Goal: Information Seeking & Learning: Learn about a topic

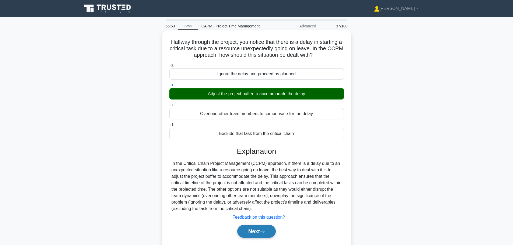
click at [261, 234] on button "Next" at bounding box center [256, 231] width 38 height 13
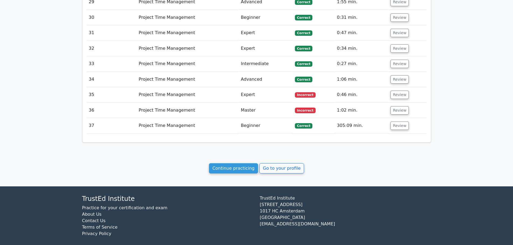
scroll to position [948, 0]
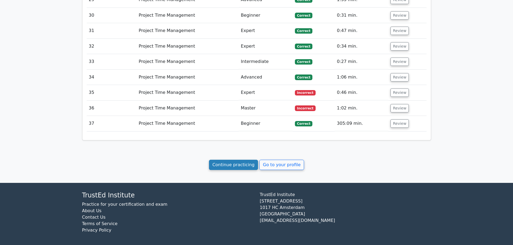
click at [237, 163] on link "Continue practicing" at bounding box center [233, 165] width 49 height 10
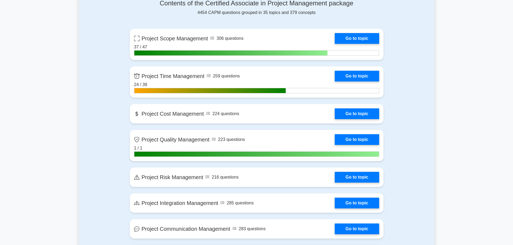
scroll to position [269, 0]
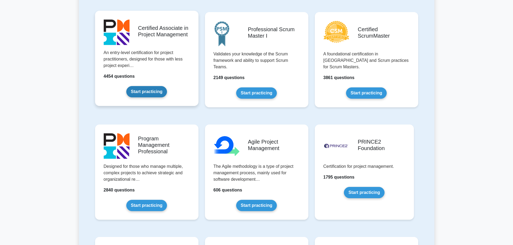
scroll to position [242, 0]
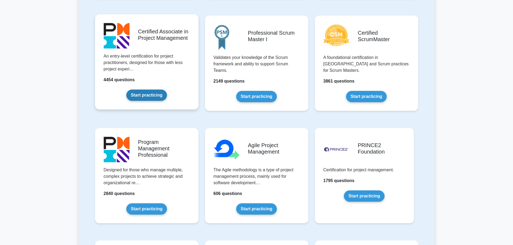
click at [151, 96] on link "Start practicing" at bounding box center [146, 95] width 41 height 11
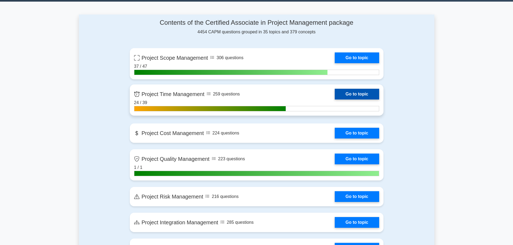
scroll to position [215, 0]
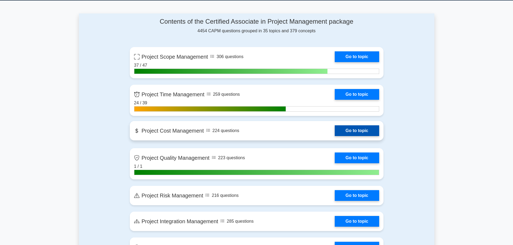
click at [357, 129] on link "Go to topic" at bounding box center [357, 130] width 44 height 11
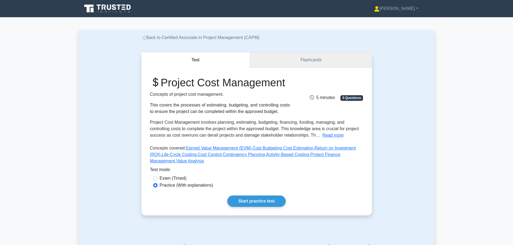
click at [312, 56] on link "Flashcards" at bounding box center [311, 59] width 122 height 15
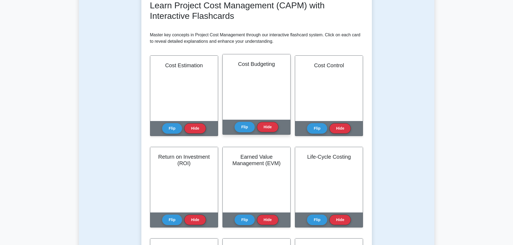
scroll to position [81, 0]
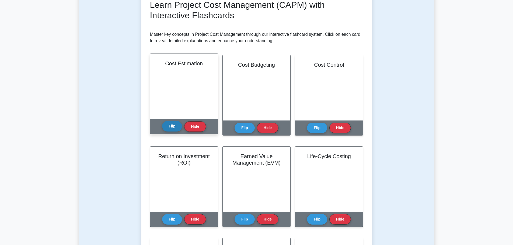
click at [174, 124] on button "Flip" at bounding box center [172, 126] width 20 height 10
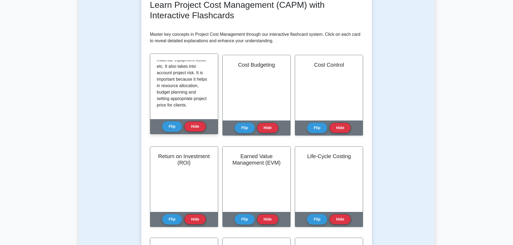
scroll to position [87, 0]
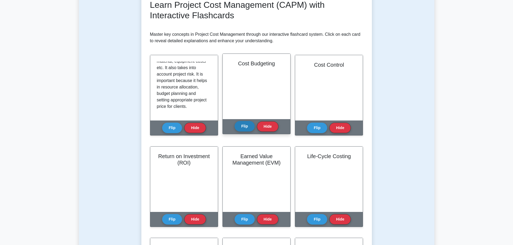
click at [241, 124] on button "Flip" at bounding box center [244, 126] width 20 height 10
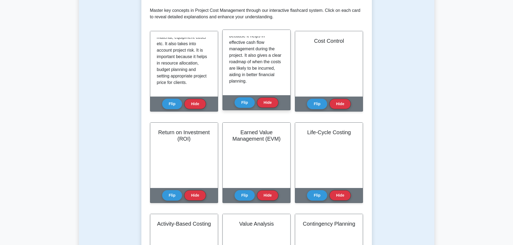
scroll to position [108, 0]
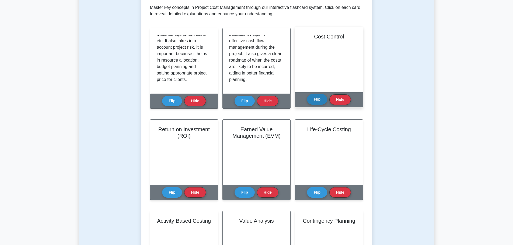
click at [319, 101] on button "Flip" at bounding box center [317, 99] width 20 height 10
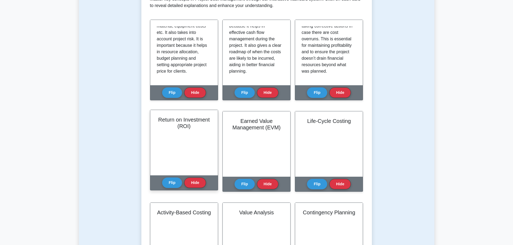
scroll to position [135, 0]
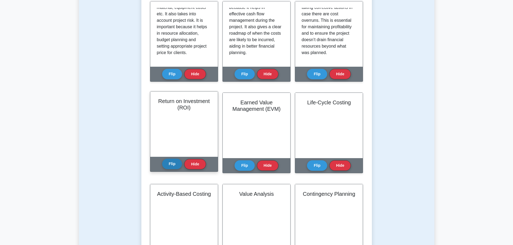
click at [175, 164] on button "Flip" at bounding box center [172, 164] width 20 height 10
click at [175, 165] on button "Flip" at bounding box center [172, 164] width 20 height 10
click at [169, 167] on button "Flip" at bounding box center [172, 164] width 20 height 10
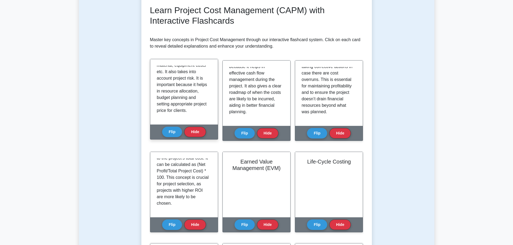
scroll to position [188, 0]
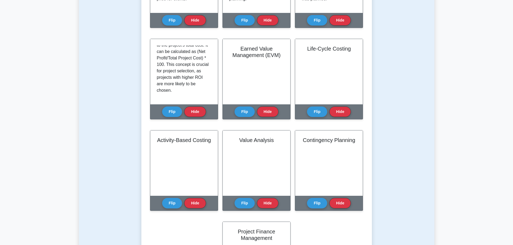
drag, startPoint x: 107, startPoint y: 84, endPoint x: 144, endPoint y: 85, distance: 36.9
click at [107, 84] on div "Test Flashcards Learn Project Cost Management (CAPM) with Interactive Flashcard…" at bounding box center [256, 95] width 355 height 484
click at [168, 85] on p "ROI is a performance measure to evaluate the efficiency of an investment. In th…" at bounding box center [183, 43] width 52 height 97
click at [235, 110] on button "Flip" at bounding box center [244, 110] width 20 height 10
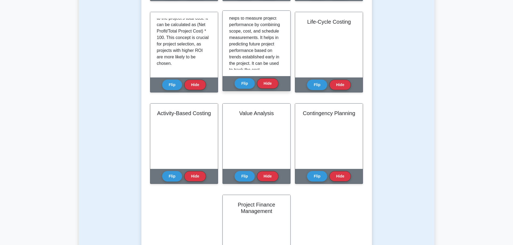
scroll to position [27, 0]
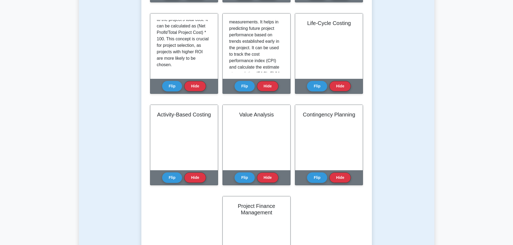
click at [106, 54] on div "Test Flashcards Learn Project Cost Management (CAPM) with Interactive Flashcard…" at bounding box center [256, 68] width 355 height 484
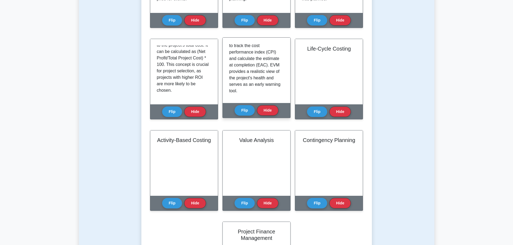
scroll to position [68, 0]
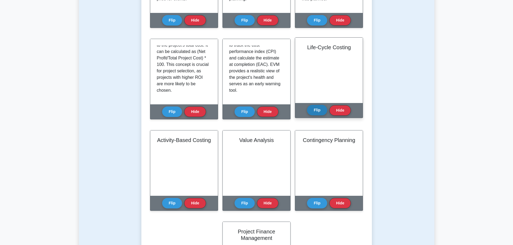
click at [311, 111] on button "Flip" at bounding box center [317, 110] width 20 height 10
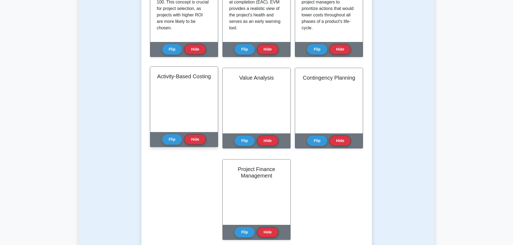
scroll to position [269, 0]
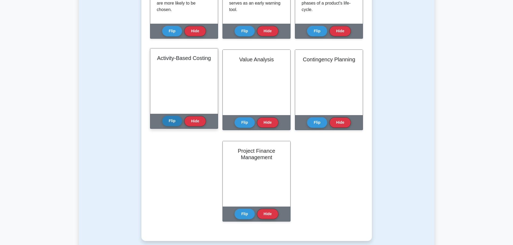
click at [174, 121] on button "Flip" at bounding box center [172, 121] width 20 height 10
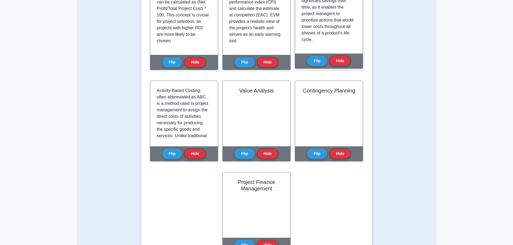
scroll to position [215, 0]
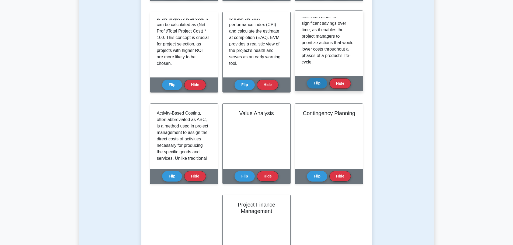
click at [317, 82] on button "Flip" at bounding box center [317, 83] width 20 height 10
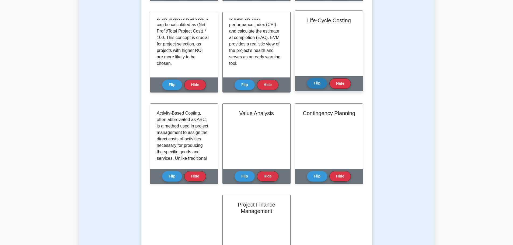
click at [314, 86] on button "Flip" at bounding box center [317, 83] width 20 height 10
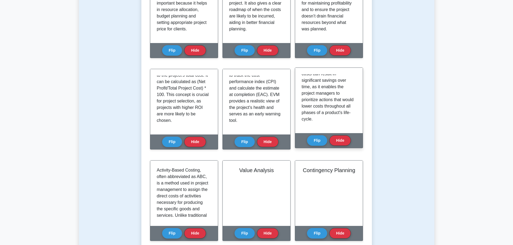
scroll to position [161, 0]
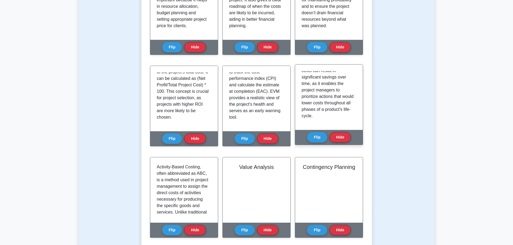
click at [325, 93] on p "Life-Cycle Costing is an essential concept in Project Cost Management, which re…" at bounding box center [327, 38] width 52 height 161
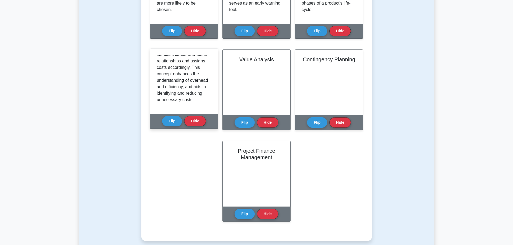
scroll to position [94, 0]
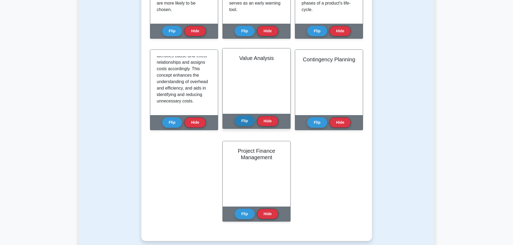
click at [240, 120] on button "Flip" at bounding box center [244, 121] width 20 height 10
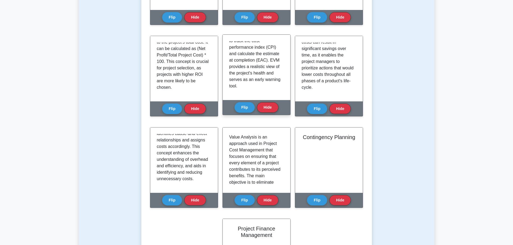
scroll to position [188, 0]
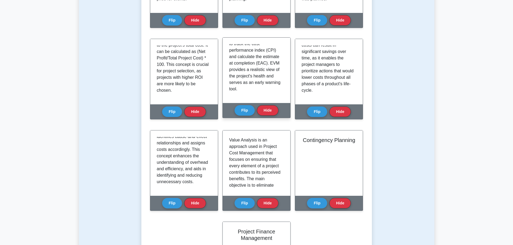
click at [258, 75] on p "EVM is a technique that helps to measure project performance by combining scope…" at bounding box center [255, 38] width 52 height 110
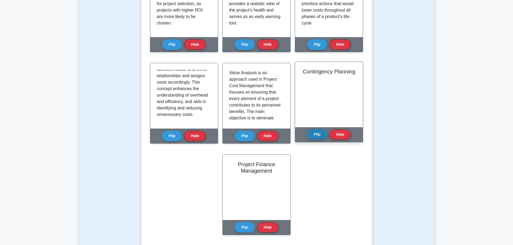
scroll to position [269, 0]
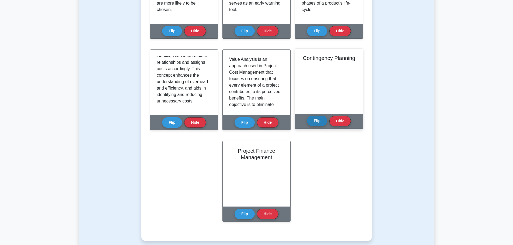
click at [316, 124] on button "Flip" at bounding box center [317, 121] width 20 height 10
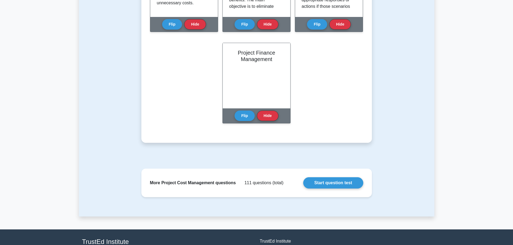
scroll to position [377, 0]
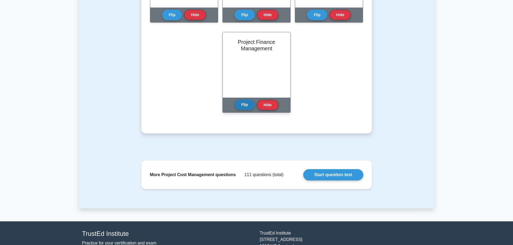
click at [242, 105] on button "Flip" at bounding box center [244, 105] width 20 height 10
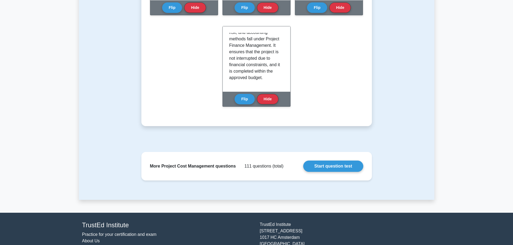
scroll to position [404, 0]
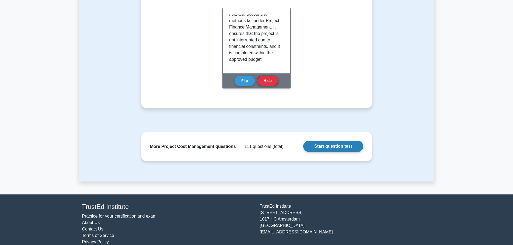
click at [326, 147] on link "Start question test" at bounding box center [333, 146] width 60 height 11
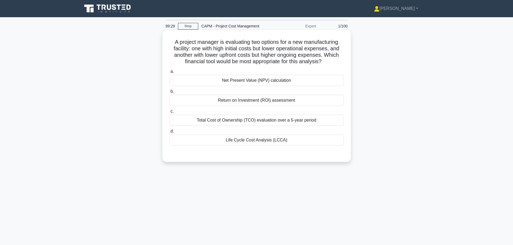
click at [267, 140] on div "Life Cycle Cost Analysis (LCCA)" at bounding box center [256, 140] width 174 height 11
click at [169, 133] on input "d. Life Cycle Cost Analysis (LCCA)" at bounding box center [169, 131] width 0 height 3
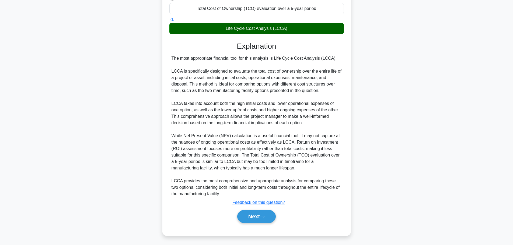
scroll to position [113, 0]
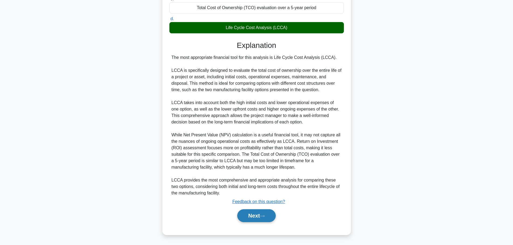
click at [262, 212] on button "Next" at bounding box center [256, 215] width 38 height 13
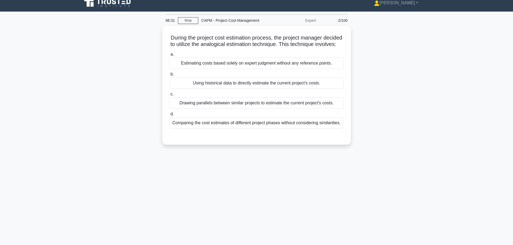
scroll to position [0, 0]
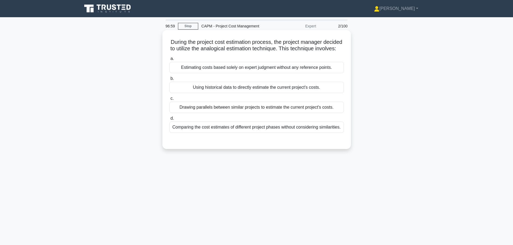
click at [310, 93] on div "Using historical data to directly estimate the current project's costs." at bounding box center [256, 87] width 174 height 11
click at [169, 80] on input "b. Using historical data to directly estimate the current project's costs." at bounding box center [169, 78] width 0 height 3
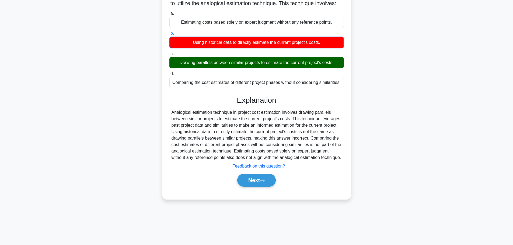
scroll to position [45, 0]
click at [245, 187] on button "Next" at bounding box center [256, 180] width 38 height 13
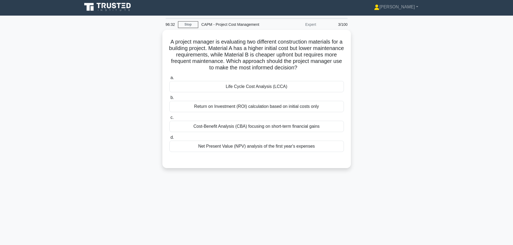
scroll to position [0, 0]
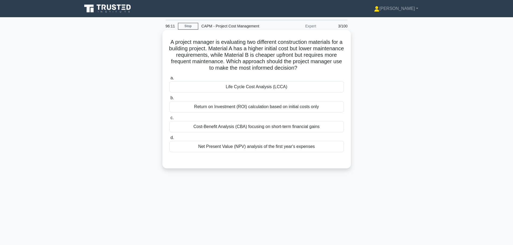
click at [277, 91] on div "Life Cycle Cost Analysis (LCCA)" at bounding box center [256, 86] width 174 height 11
click at [169, 80] on input "a. Life Cycle Cost Analysis (LCCA)" at bounding box center [169, 77] width 0 height 3
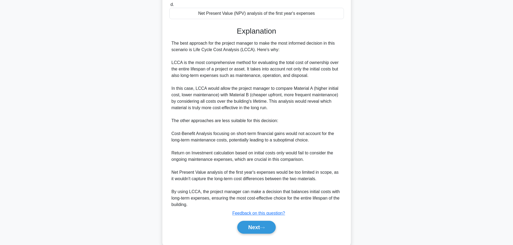
scroll to position [145, 0]
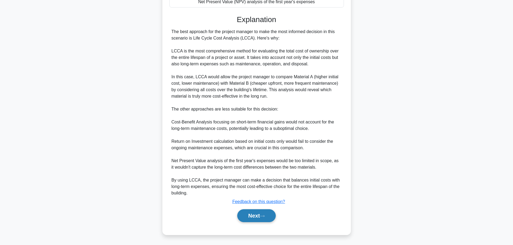
click at [255, 217] on button "Next" at bounding box center [256, 215] width 38 height 13
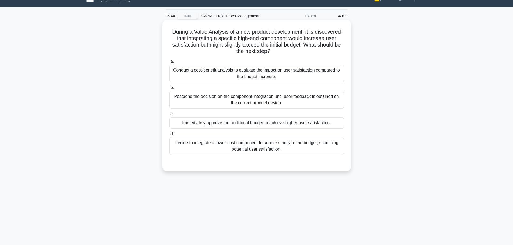
scroll to position [0, 0]
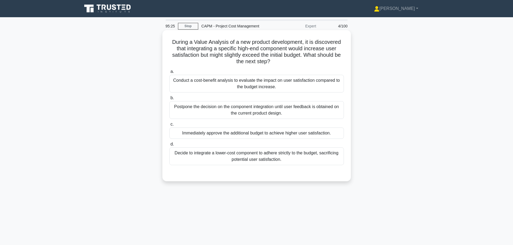
click at [272, 85] on div "Conduct a cost-benefit analysis to evaluate the impact on user satisfaction com…" at bounding box center [256, 84] width 174 height 18
click at [169, 73] on input "a. Conduct a cost-benefit analysis to evaluate the impact on user satisfaction …" at bounding box center [169, 71] width 0 height 3
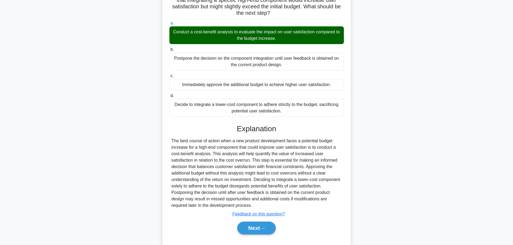
scroll to position [61, 0]
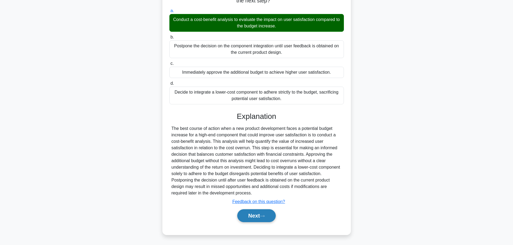
click at [258, 211] on button "Next" at bounding box center [256, 215] width 38 height 13
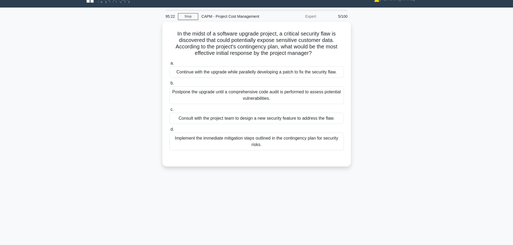
scroll to position [0, 0]
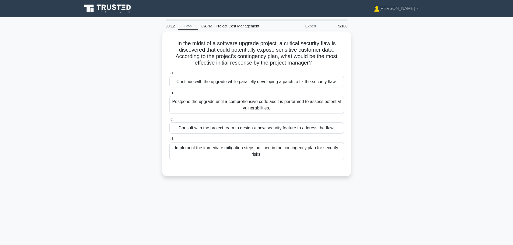
click at [51, 57] on main "90:12 Stop CAPM - Project Cost Management Expert 5/100 In the midst of a softwa…" at bounding box center [256, 153] width 513 height 273
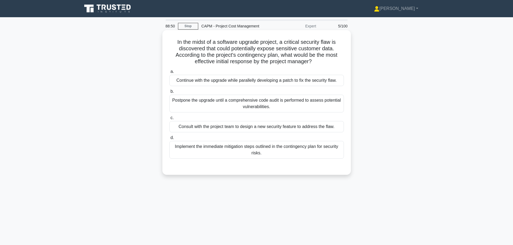
click at [220, 155] on div "Implement the immediate mitigation steps outlined in the contingency plan for s…" at bounding box center [256, 150] width 174 height 18
click at [169, 140] on input "d. Implement the immediate mitigation steps outlined in the contingency plan fo…" at bounding box center [169, 137] width 0 height 3
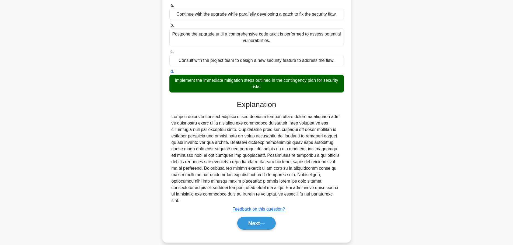
scroll to position [68, 0]
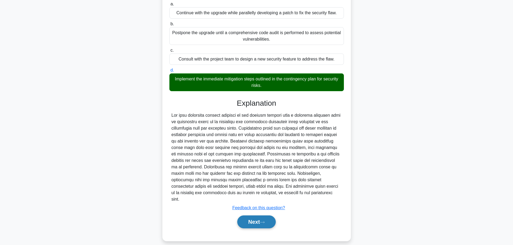
click at [265, 221] on icon at bounding box center [262, 222] width 5 height 3
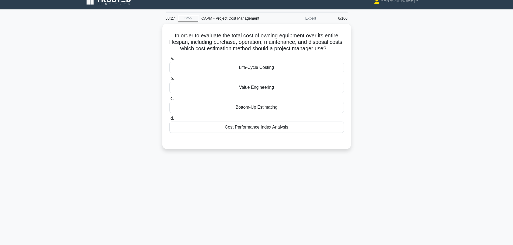
scroll to position [0, 0]
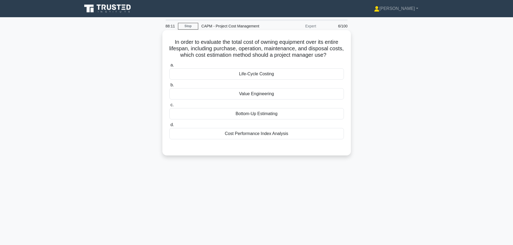
click at [277, 75] on div "Life-Cycle Costing" at bounding box center [256, 73] width 174 height 11
click at [169, 67] on input "a. Life-Cycle Costing" at bounding box center [169, 65] width 0 height 3
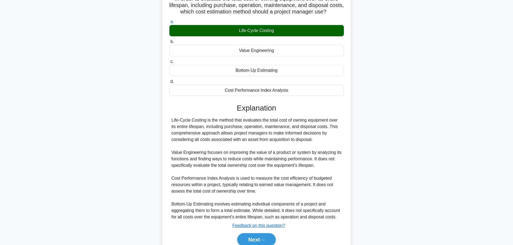
scroll to position [54, 0]
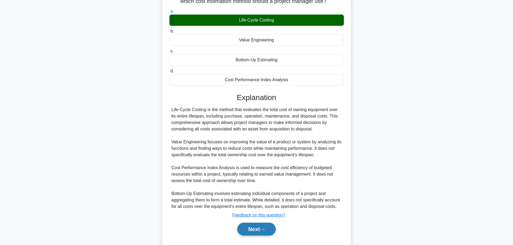
click at [250, 232] on button "Next" at bounding box center [256, 229] width 38 height 13
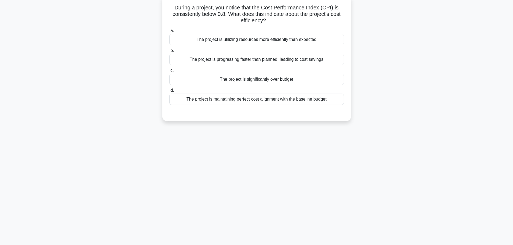
scroll to position [0, 0]
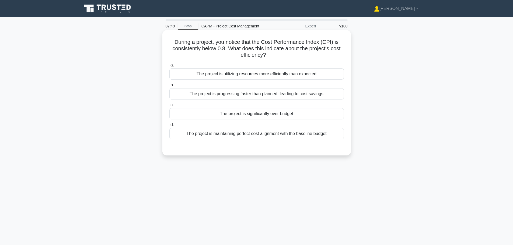
click at [229, 80] on div "a. The project is utilizing resources more efficiently than expected b. The pro…" at bounding box center [256, 101] width 181 height 80
click at [233, 78] on div "The project is utilizing resources more efficiently than expected" at bounding box center [256, 73] width 174 height 11
click at [251, 78] on div "The project is utilizing resources more efficiently than expected" at bounding box center [256, 73] width 174 height 11
click at [169, 67] on input "a. The project is utilizing resources more efficiently than expected" at bounding box center [169, 65] width 0 height 3
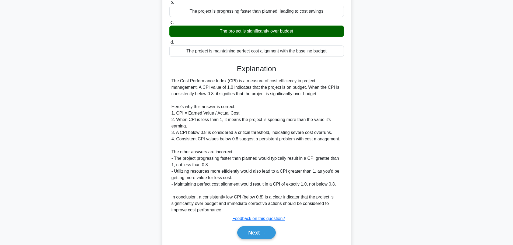
scroll to position [100, 0]
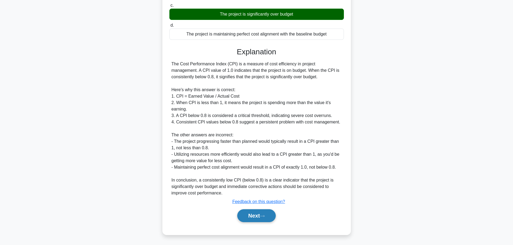
click at [260, 217] on button "Next" at bounding box center [256, 215] width 38 height 13
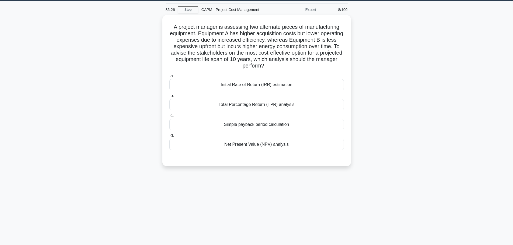
scroll to position [0, 0]
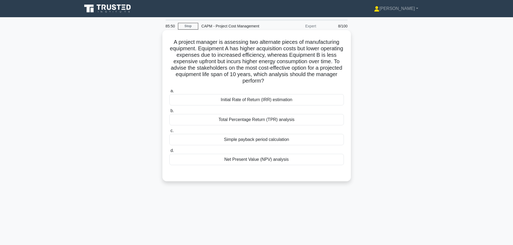
click at [284, 119] on div "Total Percentage Return (TPR) analysis" at bounding box center [256, 119] width 174 height 11
click at [169, 113] on input "b. Total Percentage Return (TPR) analysis" at bounding box center [169, 110] width 0 height 3
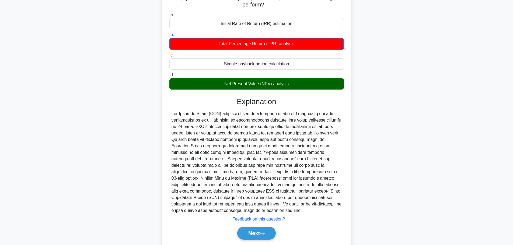
scroll to position [81, 0]
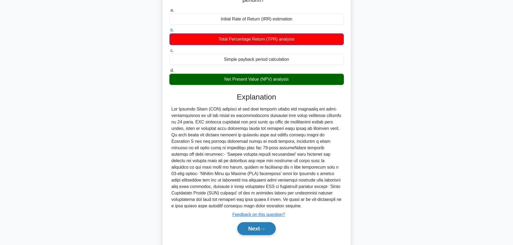
click at [257, 226] on button "Next" at bounding box center [256, 228] width 38 height 13
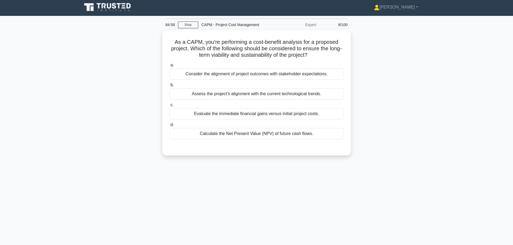
scroll to position [0, 0]
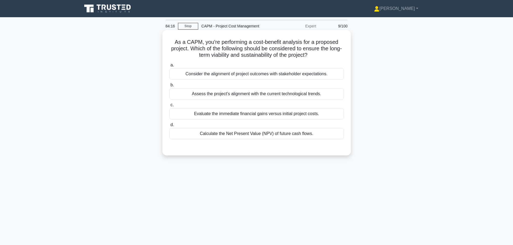
click at [251, 134] on div "Calculate the Net Present Value (NPV) of future cash flows." at bounding box center [256, 133] width 174 height 11
click at [169, 127] on input "d. Calculate the Net Present Value (NPV) of future cash flows." at bounding box center [169, 124] width 0 height 3
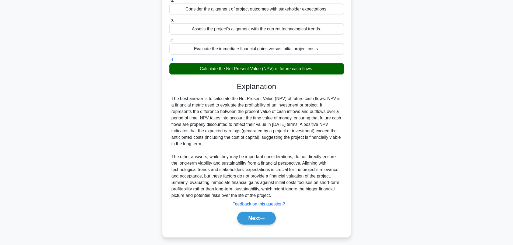
scroll to position [68, 0]
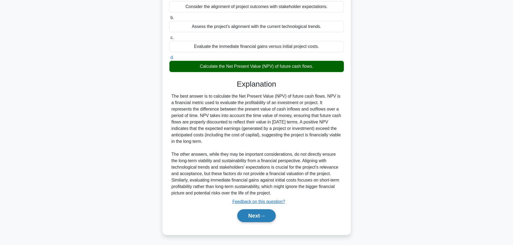
click at [253, 216] on button "Next" at bounding box center [256, 215] width 38 height 13
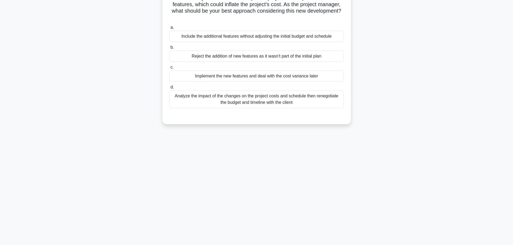
scroll to position [45, 0]
click at [75, 60] on main "83:32 Stop CAPM - Project Cost Management Expert 10/100 The client for your sof…" at bounding box center [256, 108] width 513 height 273
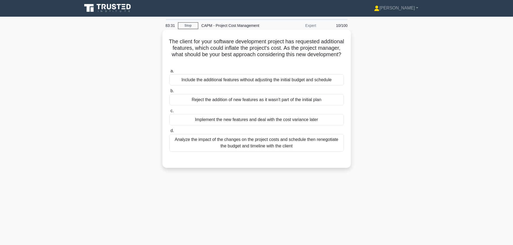
scroll to position [0, 0]
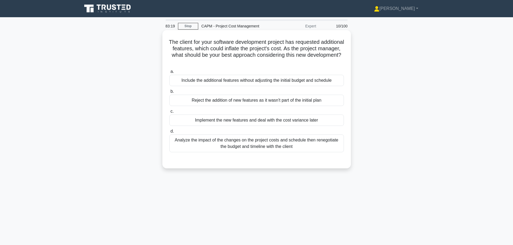
click at [238, 145] on div "Analyze the impact of the changes on the project costs and schedule then renego…" at bounding box center [256, 144] width 174 height 18
click at [169, 133] on input "d. Analyze the impact of the changes on the project costs and schedule then ren…" at bounding box center [169, 131] width 0 height 3
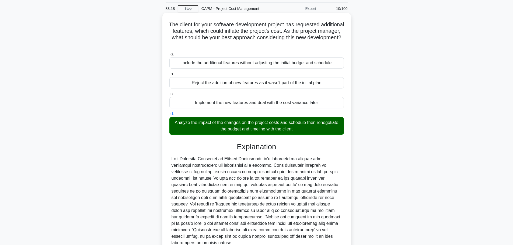
scroll to position [61, 0]
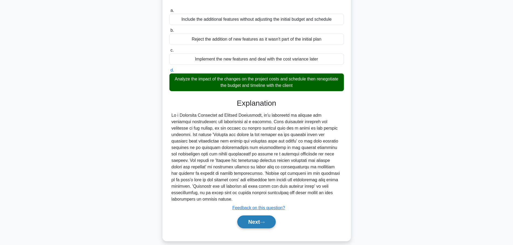
click at [255, 216] on button "Next" at bounding box center [256, 222] width 38 height 13
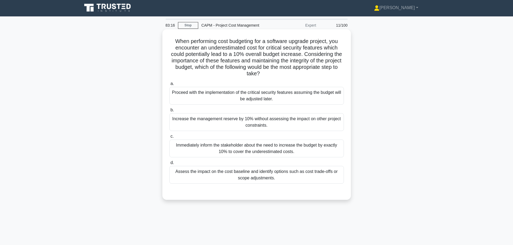
scroll to position [0, 0]
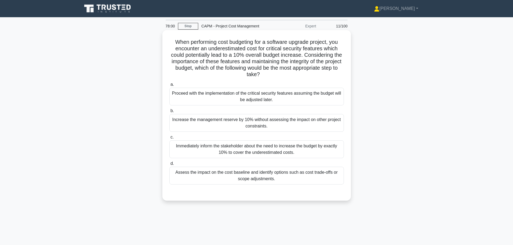
click at [301, 172] on div "Assess the impact on the cost baseline and identify options such as cost trade-…" at bounding box center [256, 176] width 174 height 18
click at [169, 166] on input "d. Assess the impact on the cost baseline and identify options such as cost tra…" at bounding box center [169, 163] width 0 height 3
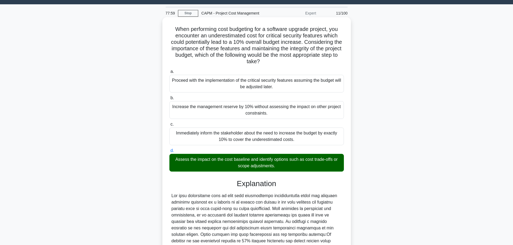
scroll to position [106, 0]
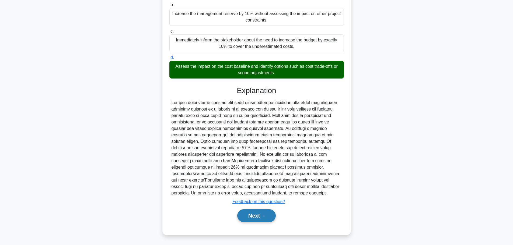
click at [258, 211] on button "Next" at bounding box center [256, 215] width 38 height 13
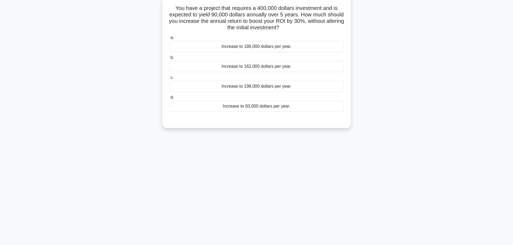
scroll to position [0, 0]
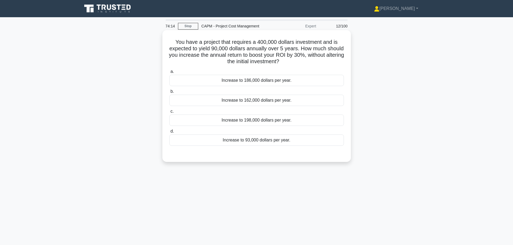
click at [268, 143] on div "Increase to 93,000 dollars per year." at bounding box center [256, 140] width 174 height 11
click at [169, 133] on input "d. Increase to 93,000 dollars per year." at bounding box center [169, 131] width 0 height 3
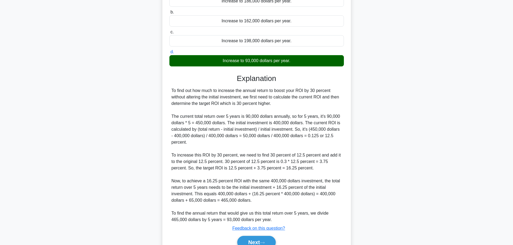
scroll to position [81, 0]
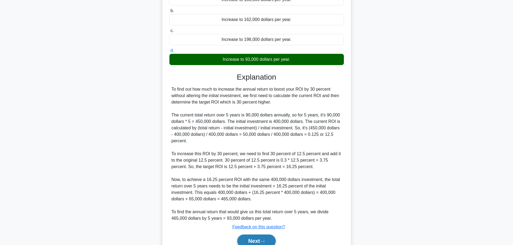
click at [264, 237] on button "Next" at bounding box center [256, 241] width 38 height 13
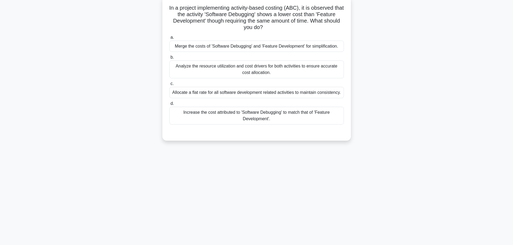
scroll to position [0, 0]
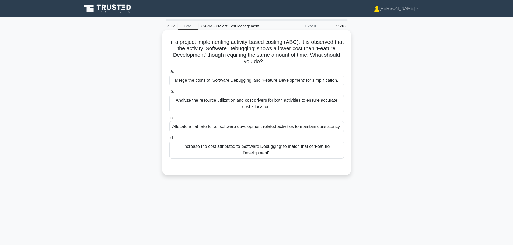
click at [285, 103] on div "Analyze the resource utilization and cost drivers for both activities to ensure…" at bounding box center [256, 104] width 174 height 18
click at [169, 93] on input "b. Analyze the resource utilization and cost drivers for both activities to ens…" at bounding box center [169, 91] width 0 height 3
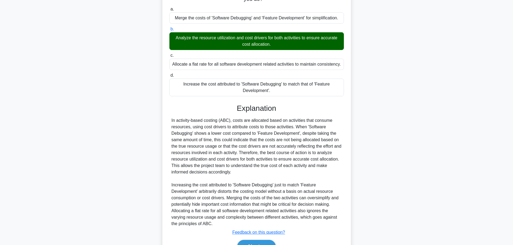
scroll to position [81, 0]
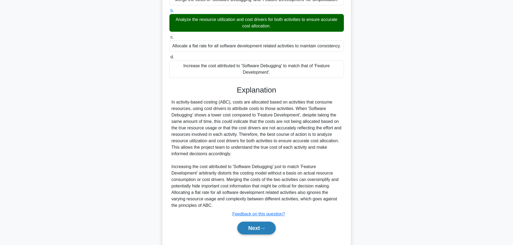
click at [254, 230] on button "Next" at bounding box center [256, 228] width 38 height 13
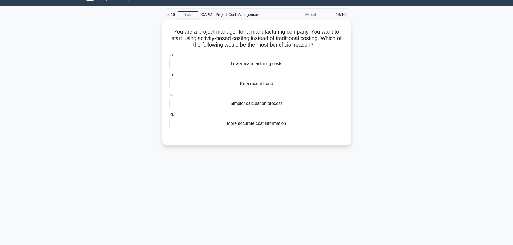
scroll to position [0, 0]
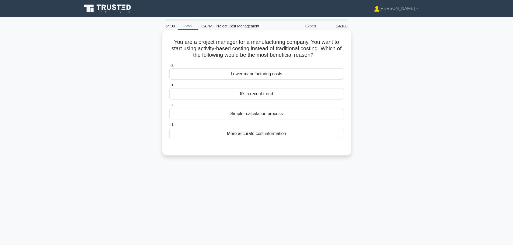
click at [287, 133] on div "More accurate cost information" at bounding box center [256, 133] width 174 height 11
click at [169, 127] on input "d. More accurate cost information" at bounding box center [169, 124] width 0 height 3
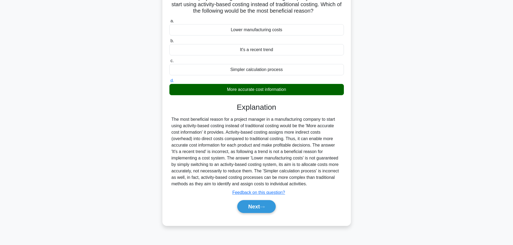
scroll to position [45, 0]
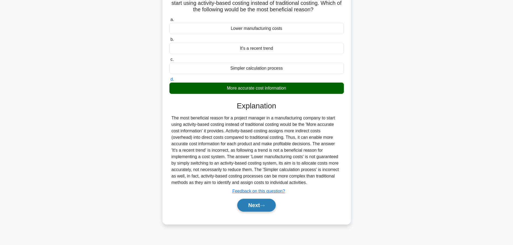
click at [262, 206] on button "Next" at bounding box center [256, 205] width 38 height 13
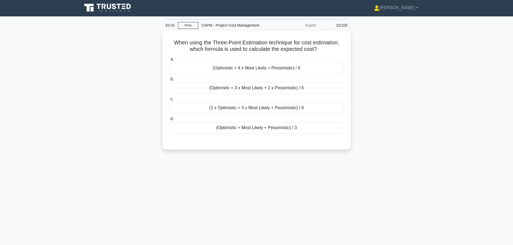
scroll to position [0, 0]
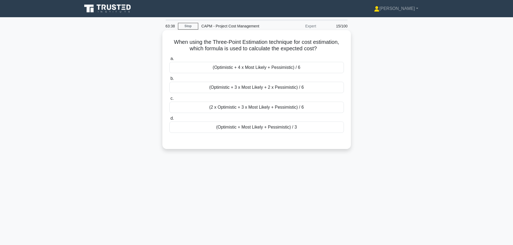
click at [291, 69] on div "(Optimistic + 4 x Most Likely + Pessimistic) / 6" at bounding box center [256, 67] width 174 height 11
click at [169, 61] on input "a. (Optimistic + 4 x Most Likely + Pessimistic) / 6" at bounding box center [169, 58] width 0 height 3
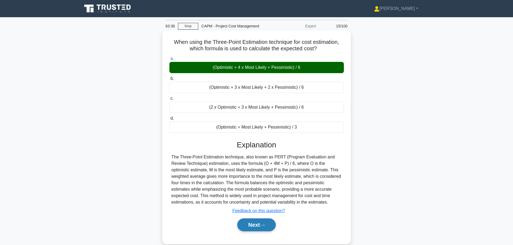
click at [262, 227] on button "Next" at bounding box center [256, 225] width 38 height 13
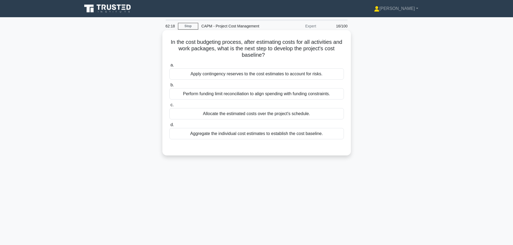
click at [292, 76] on div "Apply contingency reserves to the cost estimates to account for risks." at bounding box center [256, 73] width 174 height 11
click at [169, 67] on input "a. Apply contingency reserves to the cost estimates to account for risks." at bounding box center [169, 65] width 0 height 3
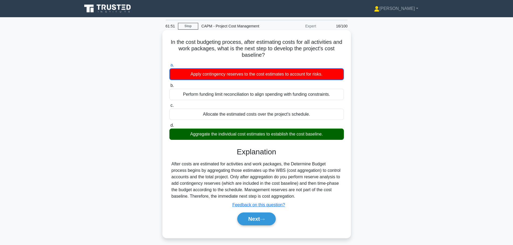
drag, startPoint x: 173, startPoint y: 41, endPoint x: 293, endPoint y: 196, distance: 195.9
click at [293, 196] on div "In the cost budgeting process, after estimating costs for all activities and wo…" at bounding box center [256, 134] width 184 height 204
copy div "In the cost budgeting process, after estimating costs for all activities and wo…"
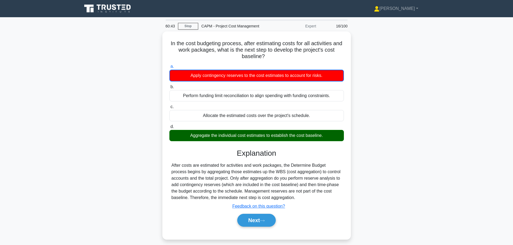
drag, startPoint x: 393, startPoint y: 115, endPoint x: 389, endPoint y: 122, distance: 8.1
click at [393, 115] on div "In the cost budgeting process, after estimating costs for all activities and wo…" at bounding box center [256, 138] width 355 height 215
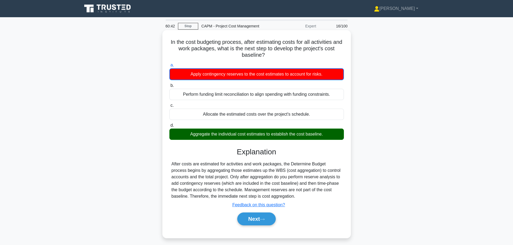
click at [256, 226] on div "Next" at bounding box center [256, 218] width 174 height 17
click at [259, 221] on button "Next" at bounding box center [256, 219] width 38 height 13
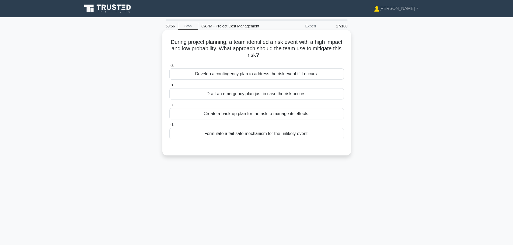
click at [230, 129] on div "Formulate a fail-safe mechanism for the unlikely event." at bounding box center [256, 133] width 174 height 11
click at [169, 127] on input "d. Formulate a fail-safe mechanism for the unlikely event." at bounding box center [169, 124] width 0 height 3
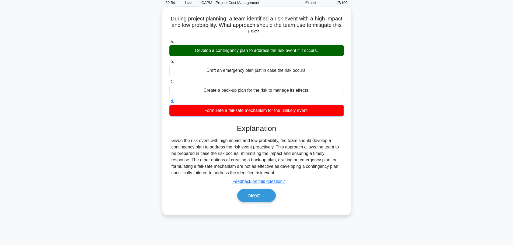
scroll to position [27, 0]
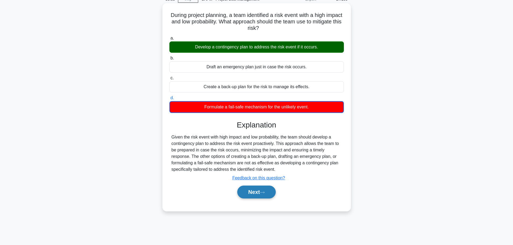
click at [253, 188] on button "Next" at bounding box center [256, 192] width 38 height 13
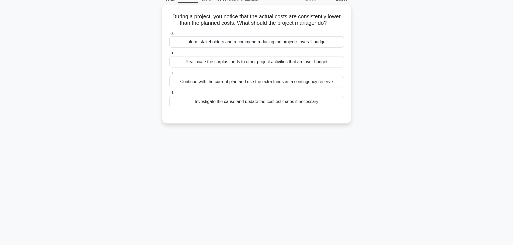
click at [80, 71] on div "During a project, you notice that the actual costs are consistently lower than …" at bounding box center [256, 67] width 355 height 125
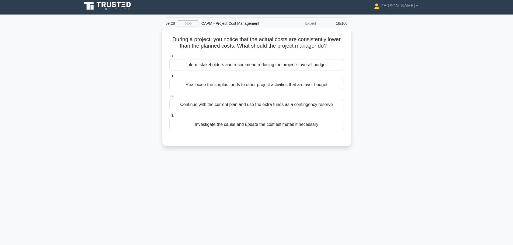
scroll to position [0, 0]
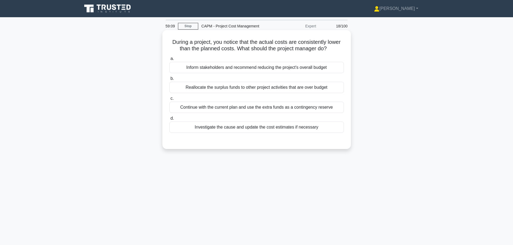
click at [236, 127] on div "Investigate the cause and update the cost estimates if necessary" at bounding box center [256, 127] width 174 height 11
click at [169, 120] on input "d. Investigate the cause and update the cost estimates if necessary" at bounding box center [169, 118] width 0 height 3
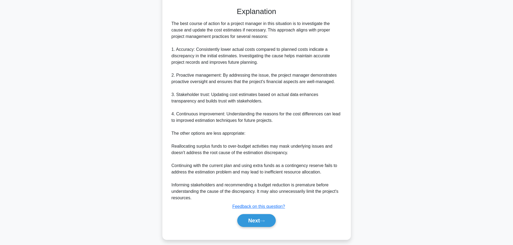
scroll to position [139, 0]
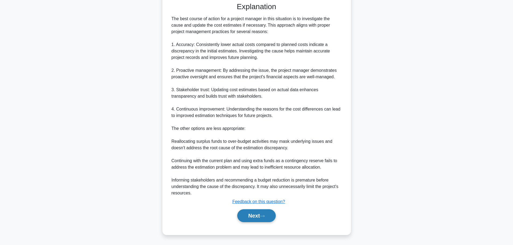
drag, startPoint x: 252, startPoint y: 213, endPoint x: 255, endPoint y: 215, distance: 3.9
click at [252, 213] on button "Next" at bounding box center [256, 215] width 38 height 13
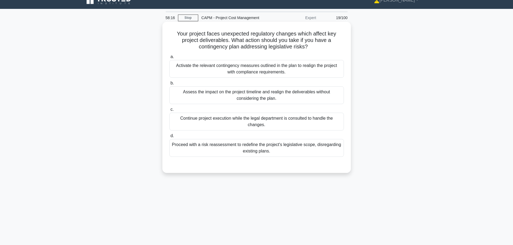
scroll to position [0, 0]
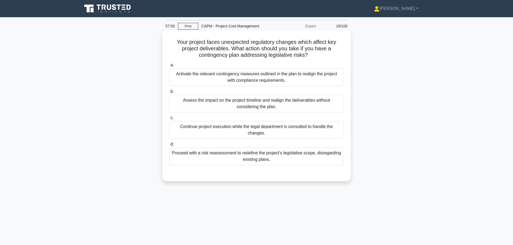
click at [254, 78] on div "Activate the relevant contingency measures outlined in the plan to realign the …" at bounding box center [256, 77] width 174 height 18
click at [169, 67] on input "a. Activate the relevant contingency measures outlined in the plan to realign t…" at bounding box center [169, 65] width 0 height 3
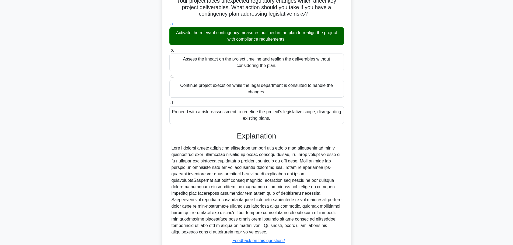
scroll to position [74, 0]
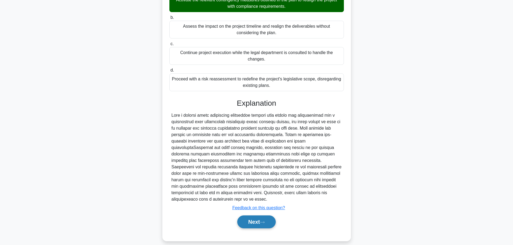
click at [261, 218] on button "Next" at bounding box center [256, 222] width 38 height 13
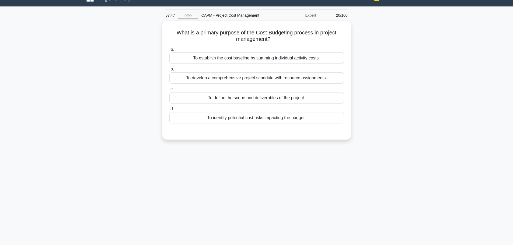
scroll to position [0, 0]
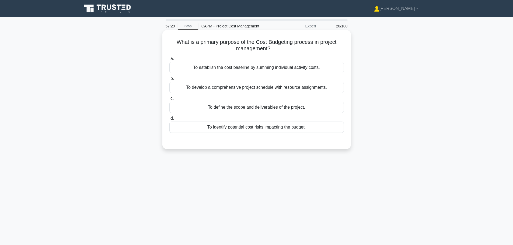
click at [272, 67] on div "To establish the cost baseline by summing individual activity costs." at bounding box center [256, 67] width 174 height 11
click at [169, 61] on input "a. To establish the cost baseline by summing individual activity costs." at bounding box center [169, 58] width 0 height 3
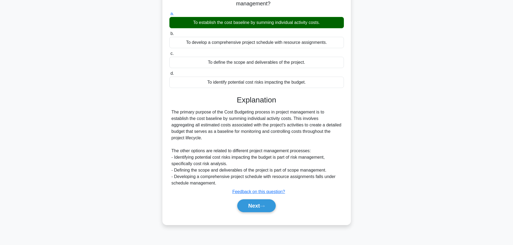
scroll to position [45, 0]
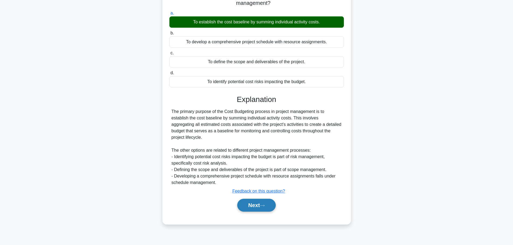
click at [262, 203] on button "Next" at bounding box center [256, 205] width 38 height 13
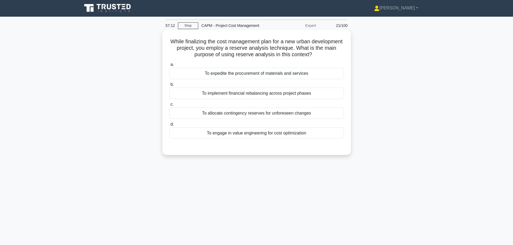
scroll to position [0, 0]
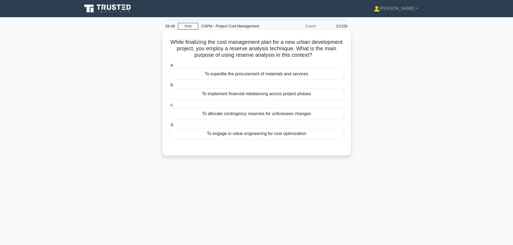
click at [226, 115] on div "To allocate contingency reserves for unforeseen changes" at bounding box center [256, 113] width 174 height 11
click at [169, 107] on input "c. To allocate contingency reserves for unforeseen changes" at bounding box center [169, 104] width 0 height 3
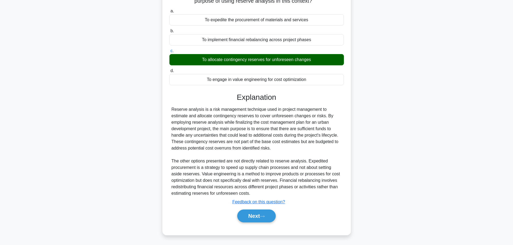
scroll to position [55, 0]
click at [261, 215] on button "Next" at bounding box center [256, 215] width 38 height 13
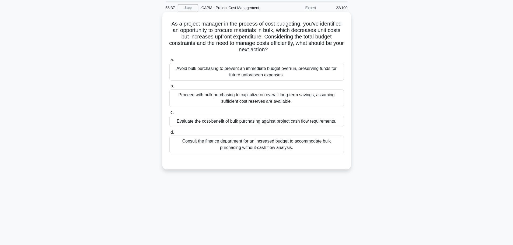
scroll to position [0, 0]
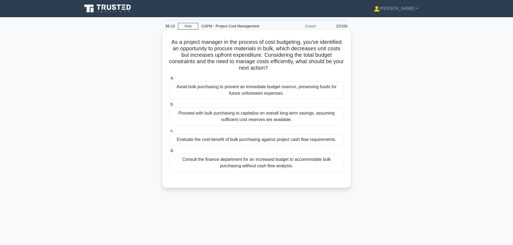
click at [237, 139] on div "Evaluate the cost-benefit of bulk purchasing against project cash flow requirem…" at bounding box center [256, 139] width 174 height 11
click at [169, 133] on input "c. Evaluate the cost-benefit of bulk purchasing against project cash flow requi…" at bounding box center [169, 130] width 0 height 3
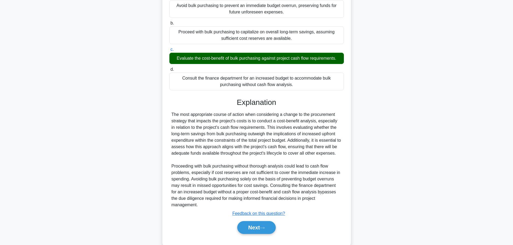
scroll to position [93, 0]
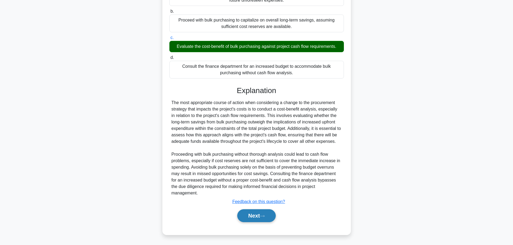
click at [268, 215] on button "Next" at bounding box center [256, 215] width 38 height 13
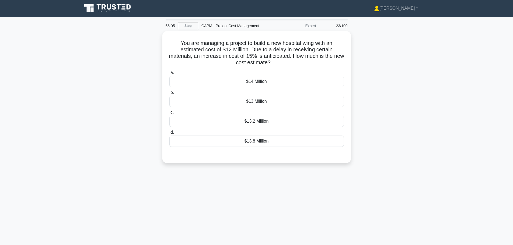
scroll to position [0, 0]
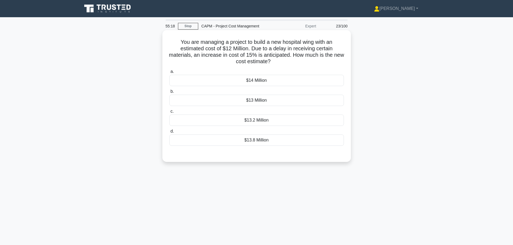
click at [259, 145] on div "$13.8 Million" at bounding box center [256, 140] width 174 height 11
click at [169, 133] on input "d. $13.8 Million" at bounding box center [169, 131] width 0 height 3
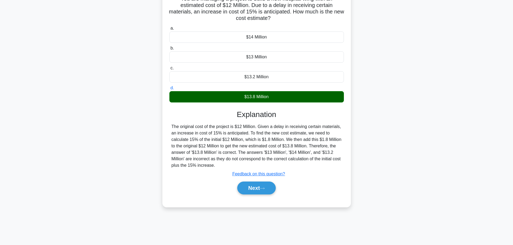
scroll to position [45, 0]
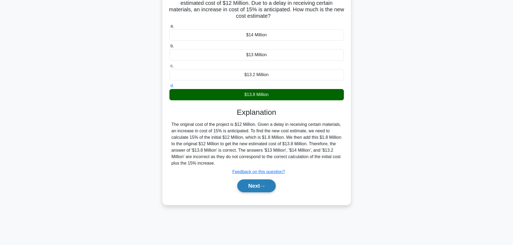
click at [262, 189] on button "Next" at bounding box center [256, 186] width 38 height 13
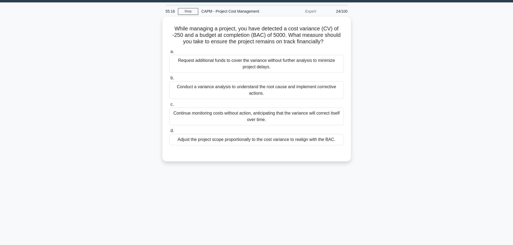
scroll to position [0, 0]
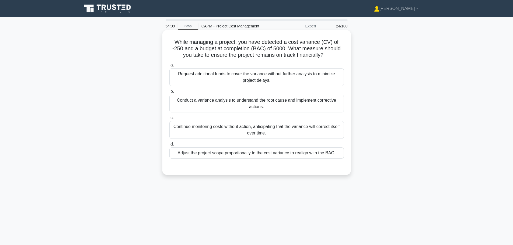
drag, startPoint x: 246, startPoint y: 100, endPoint x: 251, endPoint y: 110, distance: 12.2
click at [246, 100] on div "Conduct a variance analysis to understand the root cause and implement correcti…" at bounding box center [256, 104] width 174 height 18
click at [169, 93] on input "b. Conduct a variance analysis to understand the root cause and implement corre…" at bounding box center [169, 91] width 0 height 3
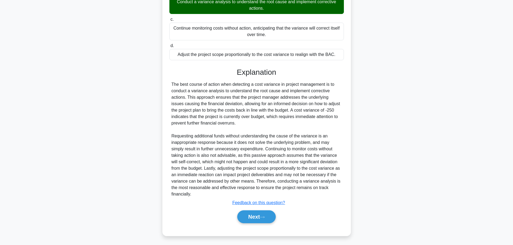
scroll to position [100, 0]
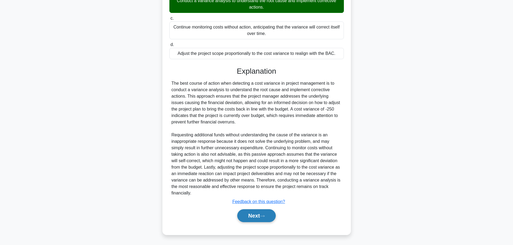
click at [256, 215] on button "Next" at bounding box center [256, 215] width 38 height 13
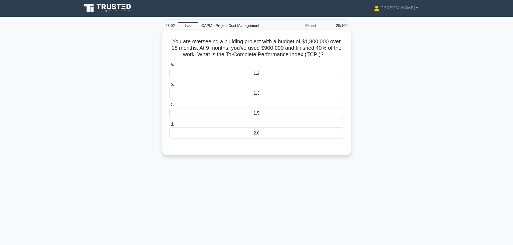
scroll to position [0, 0]
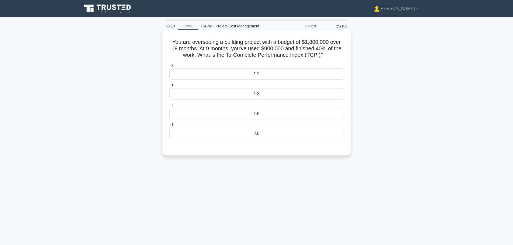
click at [290, 80] on div "1.2" at bounding box center [256, 73] width 174 height 11
click at [169, 67] on input "a. 1.2" at bounding box center [169, 65] width 0 height 3
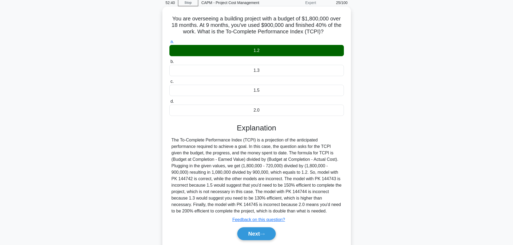
scroll to position [27, 0]
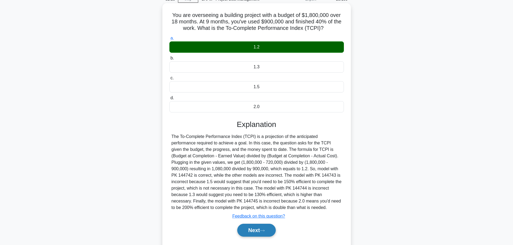
click at [261, 231] on button "Next" at bounding box center [256, 230] width 38 height 13
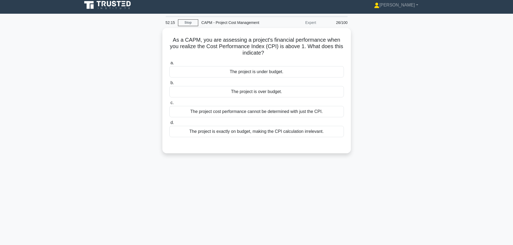
scroll to position [0, 0]
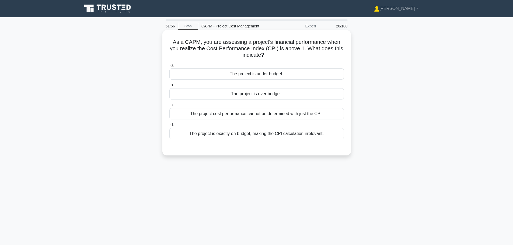
click at [289, 73] on div "The project is under budget." at bounding box center [256, 73] width 174 height 11
click at [169, 67] on input "a. The project is under budget." at bounding box center [169, 65] width 0 height 3
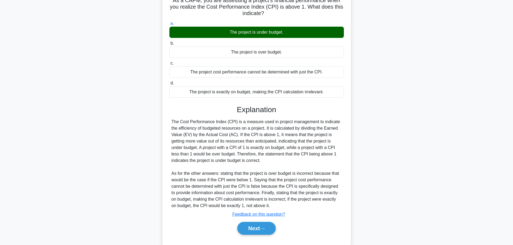
scroll to position [55, 0]
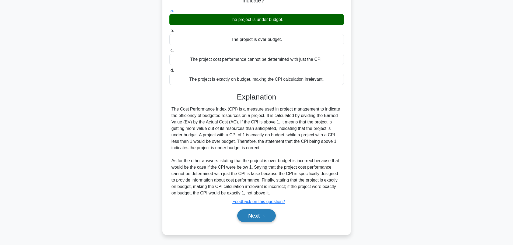
click at [263, 216] on icon at bounding box center [262, 216] width 5 height 3
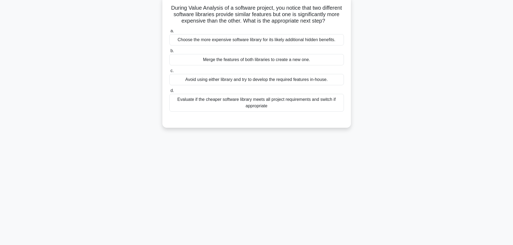
scroll to position [0, 0]
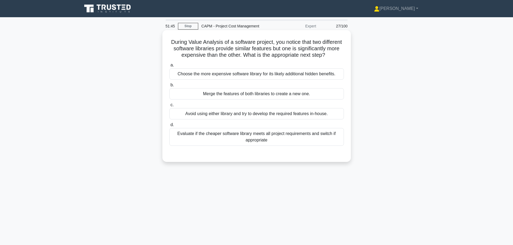
drag, startPoint x: 210, startPoint y: 49, endPoint x: 311, endPoint y: 60, distance: 101.5
click at [311, 59] on h5 "During Value Analysis of a software project, you notice that two different soft…" at bounding box center [256, 49] width 175 height 20
click at [293, 59] on h5 "During Value Analysis of a software project, you notice that two different soft…" at bounding box center [256, 49] width 175 height 20
click at [317, 146] on div "Evaluate if the cheaper software library meets all project requirements and swi…" at bounding box center [256, 137] width 174 height 18
click at [169, 127] on input "d. Evaluate if the cheaper software library meets all project requirements and …" at bounding box center [169, 124] width 0 height 3
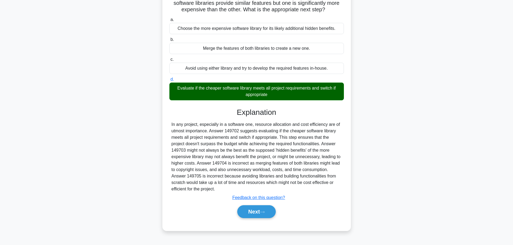
scroll to position [48, 0]
click at [255, 215] on button "Next" at bounding box center [256, 211] width 38 height 13
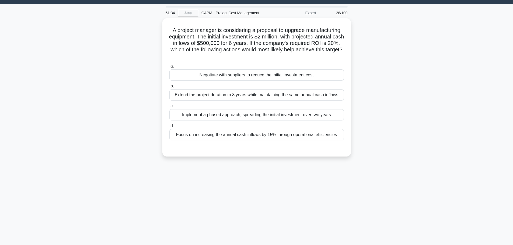
scroll to position [0, 0]
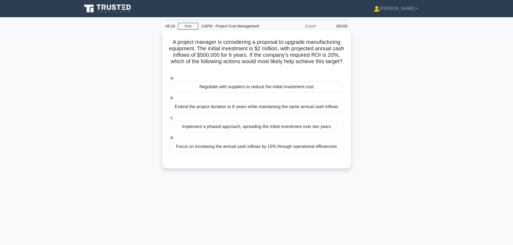
click at [297, 108] on div "Extend the project duration to 8 years while maintaining the same annual cash i…" at bounding box center [256, 106] width 174 height 11
click at [169, 100] on input "b. Extend the project duration to 8 years while maintaining the same annual cas…" at bounding box center [169, 97] width 0 height 3
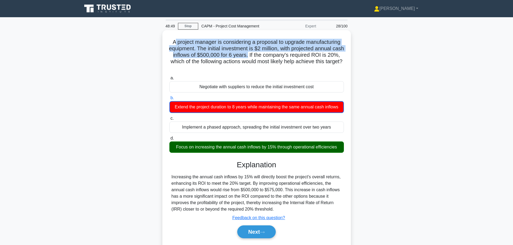
drag, startPoint x: 172, startPoint y: 43, endPoint x: 261, endPoint y: 57, distance: 90.5
click at [261, 57] on h5 "A project manager is considering a proposal to upgrade manufacturing equipment.…" at bounding box center [256, 55] width 175 height 33
copy h5 "project manager is considering a proposal to upgrade manufacturing equipment. T…"
drag, startPoint x: 263, startPoint y: 69, endPoint x: 171, endPoint y: 42, distance: 95.9
click at [171, 42] on h5 "A project manager is considering a proposal to upgrade manufacturing equipment.…" at bounding box center [256, 55] width 175 height 33
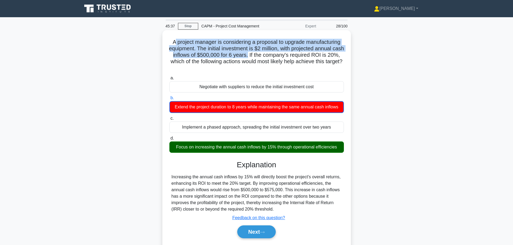
copy h5 "A project manager is considering a proposal to upgrade manufacturing equipment.…"
click at [251, 232] on button "Next" at bounding box center [256, 232] width 38 height 13
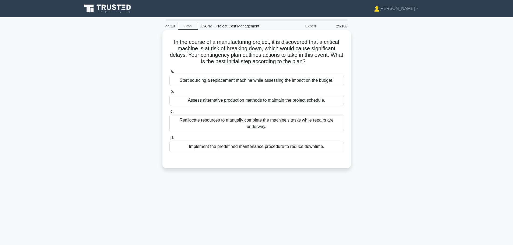
click at [242, 103] on div "Assess alternative production methods to maintain the project schedule." at bounding box center [256, 100] width 174 height 11
click at [169, 93] on input "b. Assess alternative production methods to maintain the project schedule." at bounding box center [169, 91] width 0 height 3
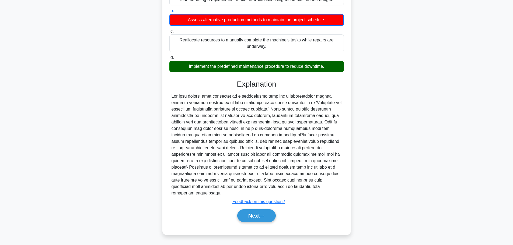
scroll to position [81, 0]
click at [255, 216] on button "Next" at bounding box center [256, 215] width 38 height 13
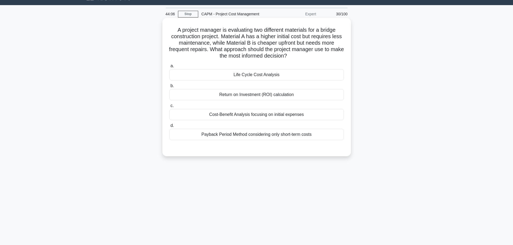
scroll to position [0, 0]
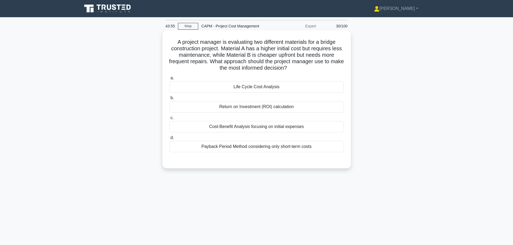
click at [257, 83] on div "Life Cycle Cost Analysis" at bounding box center [256, 86] width 174 height 11
click at [169, 80] on input "a. Life Cycle Cost Analysis" at bounding box center [169, 77] width 0 height 3
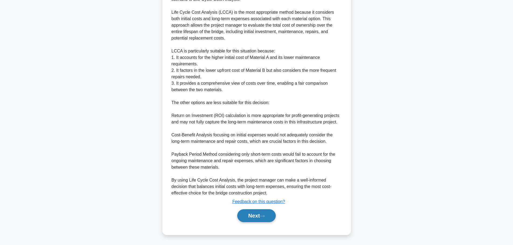
click at [253, 219] on button "Next" at bounding box center [256, 215] width 38 height 13
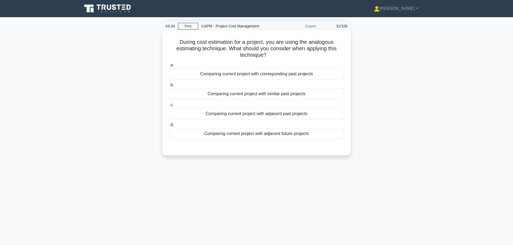
click at [252, 93] on div "Comparing current project with similar past projects" at bounding box center [256, 93] width 174 height 11
click at [169, 87] on input "b. Comparing current project with similar past projects" at bounding box center [169, 84] width 0 height 3
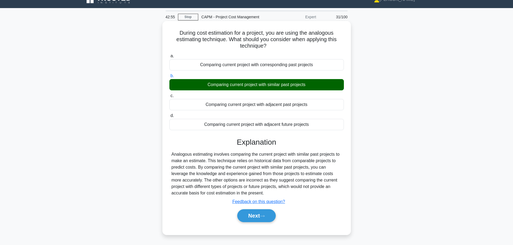
scroll to position [45, 0]
